Goal: Obtain resource: Obtain resource

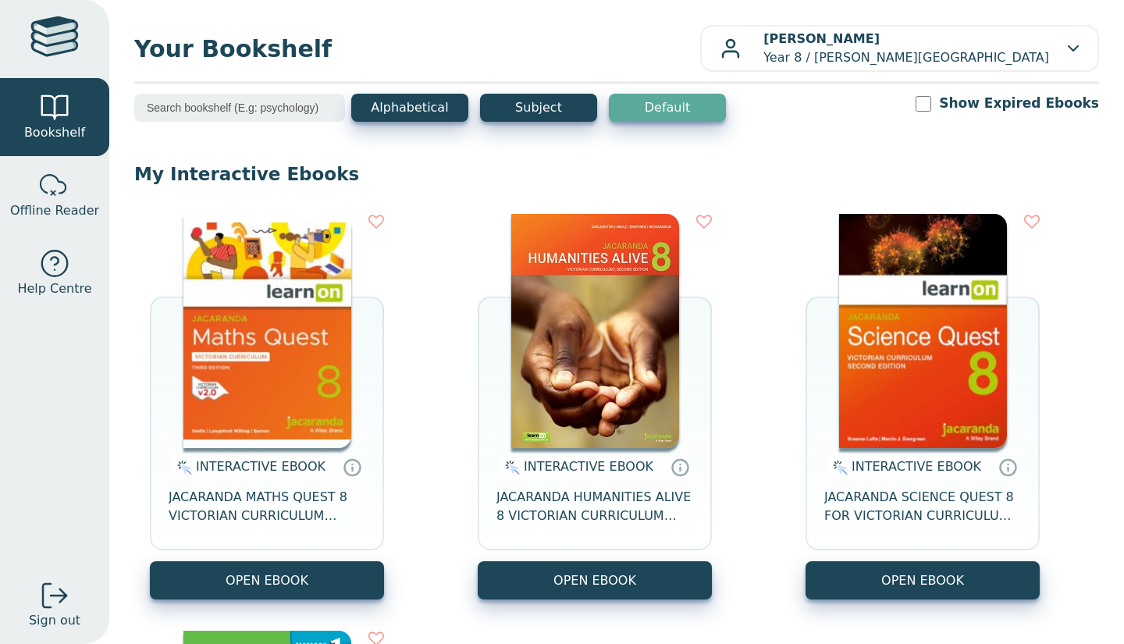
click at [297, 571] on button "OPEN EBOOK" at bounding box center [267, 580] width 234 height 38
click at [316, 575] on button "OPEN EBOOK" at bounding box center [267, 580] width 234 height 38
